Goal: Complete application form: Complete application form

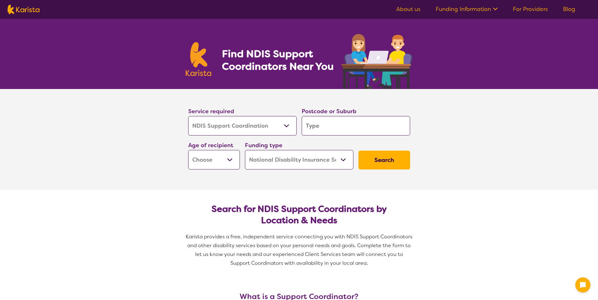
select select "NDIS Support Coordination"
select select "NDIS"
select select "NDIS Support Coordination"
select select "NDIS"
type input "6"
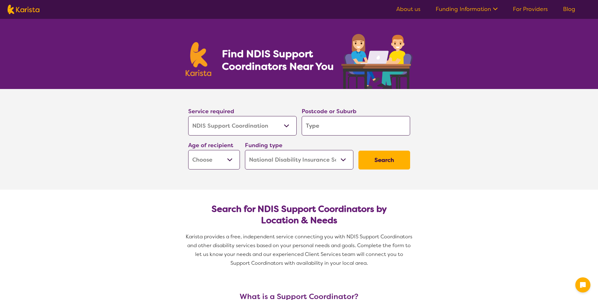
type input "6"
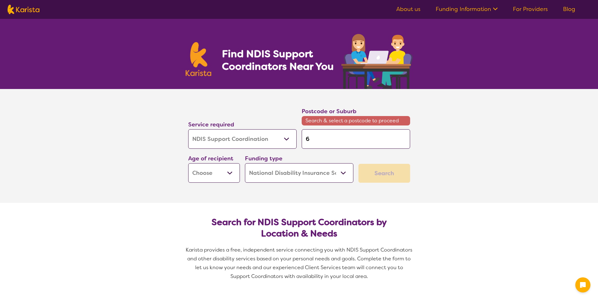
type input "62"
type input "623"
type input "6230"
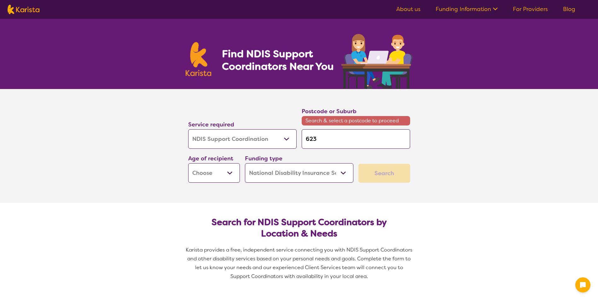
type input "6230"
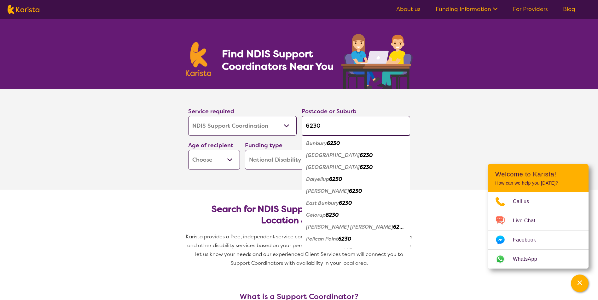
type input "6230"
click at [330, 145] on em "6230" at bounding box center [333, 143] width 13 height 7
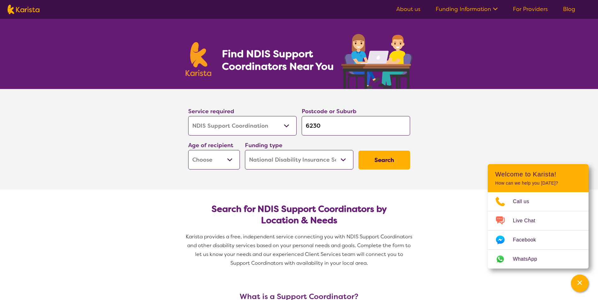
click at [230, 159] on select "Early Childhood - 0 to 9 Child - 10 to 11 Adolescent - 12 to 17 Adult - 18 to 6…" at bounding box center [214, 160] width 52 height 20
select select "AD"
click at [188, 150] on select "Early Childhood - 0 to 9 Child - 10 to 11 Adolescent - 12 to 17 Adult - 18 to 6…" at bounding box center [214, 160] width 52 height 20
select select "AD"
click at [527, 201] on span "Call us" at bounding box center [524, 201] width 24 height 9
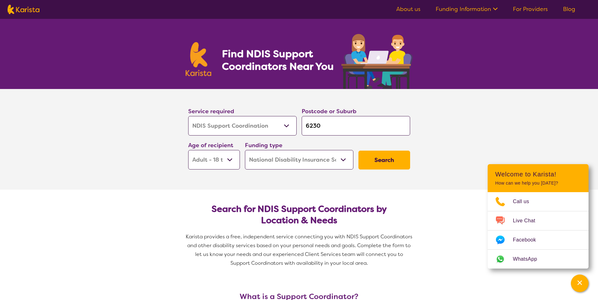
click at [389, 159] on button "Search" at bounding box center [384, 160] width 52 height 19
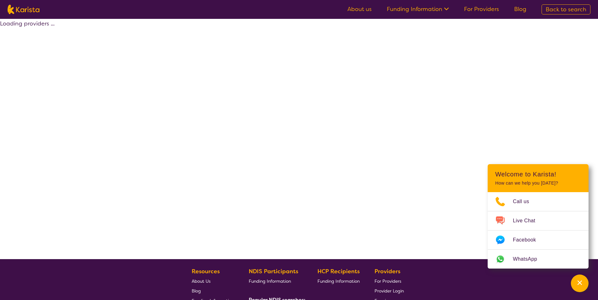
select select "NDIS"
select select "NDIS Support Coordination"
select select "AD"
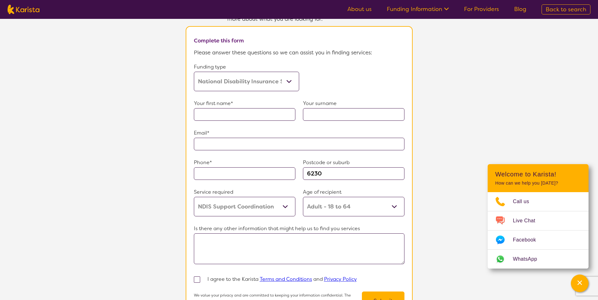
scroll to position [378, 0]
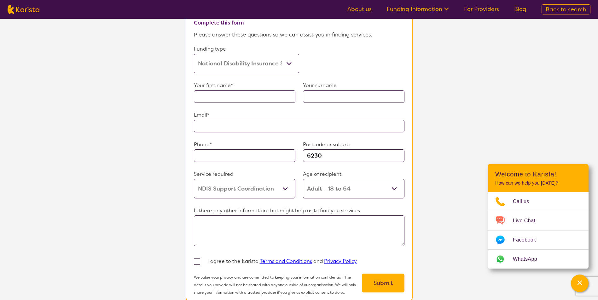
click at [202, 91] on input "text" at bounding box center [244, 96] width 101 height 13
type input "Ruiha"
type input "[PERSON_NAME]"
type input "**********"
type input "0437701290"
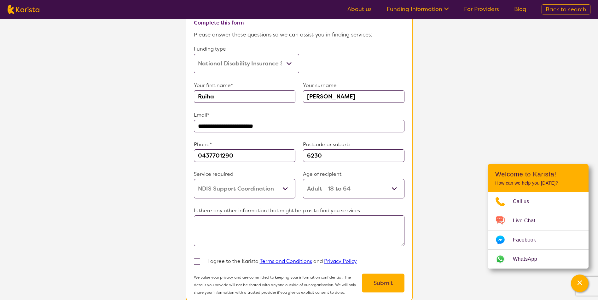
click at [220, 225] on textarea at bounding box center [299, 231] width 210 height 31
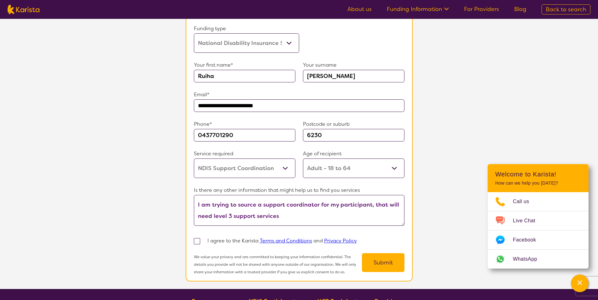
scroll to position [409, 0]
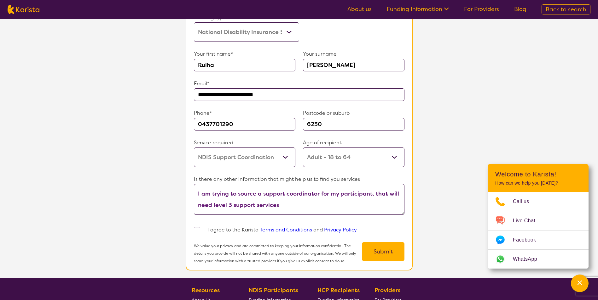
type textarea "I am trying to source a support coordinator for my participant, that will need …"
click at [195, 227] on span at bounding box center [197, 230] width 6 height 6
click at [203, 228] on input "checkbox" at bounding box center [205, 230] width 4 height 4
checkbox input "true"
click at [384, 246] on button "Submit" at bounding box center [383, 252] width 43 height 19
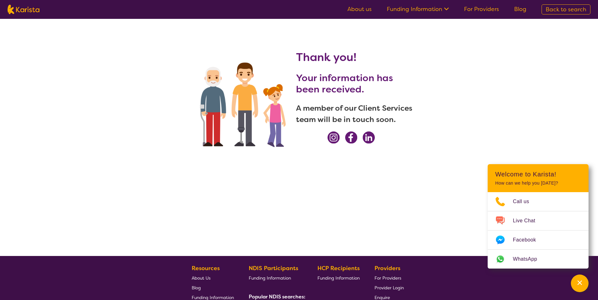
scroll to position [0, 0]
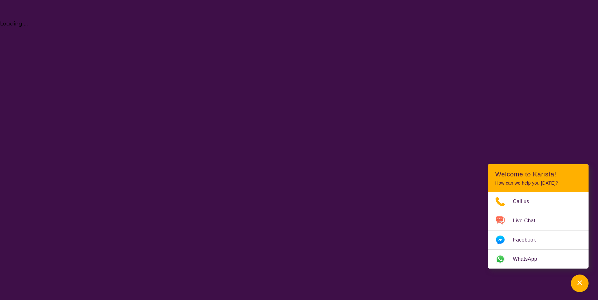
select select "NDIS Support Coordination"
select select "AD"
select select "NDIS"
select select "NDIS Support Coordination"
select select "AD"
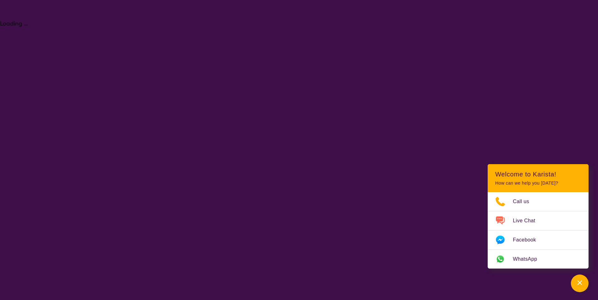
select select "NDIS"
